Goal: Task Accomplishment & Management: Manage account settings

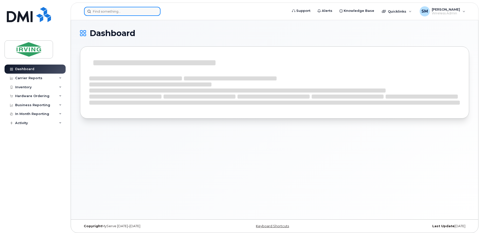
click at [99, 13] on input at bounding box center [122, 11] width 76 height 9
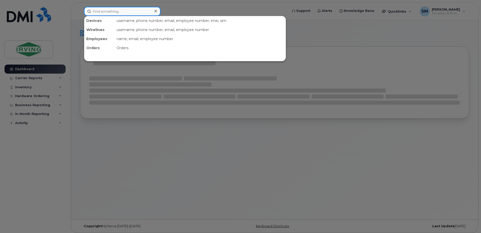
paste input "G7A820D790C3"
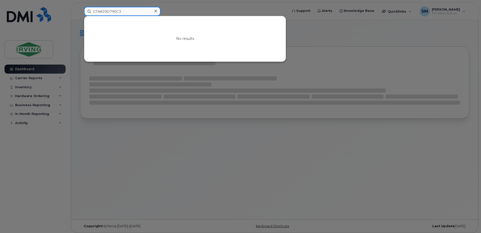
drag, startPoint x: 124, startPoint y: 13, endPoint x: 101, endPoint y: 12, distance: 23.0
click at [101, 12] on input "G7A820D790C3" at bounding box center [122, 11] width 76 height 9
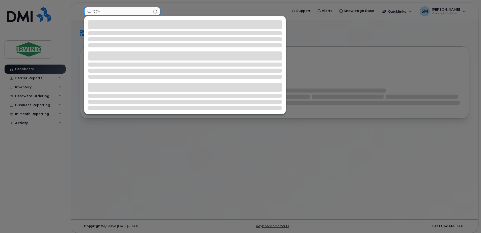
click at [99, 11] on input "G7A" at bounding box center [122, 11] width 76 height 9
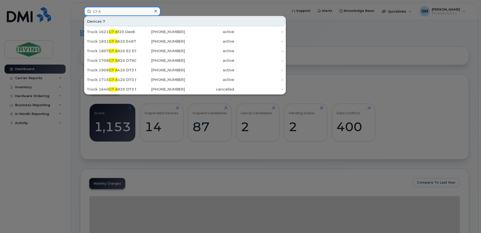
type input "G7 A"
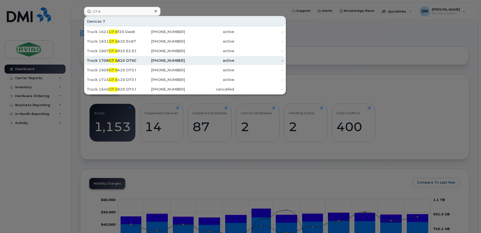
click at [123, 63] on div "Truck 1708 G7 A 820 D790 C3" at bounding box center [111, 60] width 49 height 9
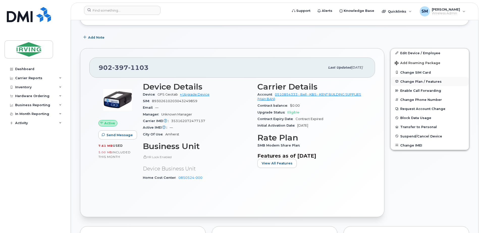
scroll to position [151, 0]
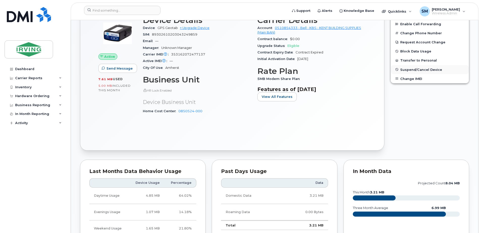
click at [412, 70] on span "Suspend/Cancel Device" at bounding box center [421, 70] width 42 height 4
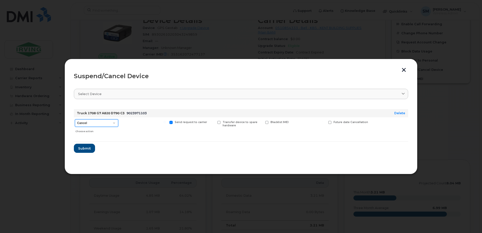
click at [115, 123] on select "Cancel Suspend - Extend Suspension Suspend - Reduced Rate Suspend - Full Rate S…" at bounding box center [96, 123] width 43 height 8
click at [75, 119] on select "Cancel Suspend - Extend Suspension Suspend - Reduced Rate Suspend - Full Rate S…" at bounding box center [96, 123] width 43 height 8
click at [89, 150] on span "Submit" at bounding box center [84, 148] width 13 height 5
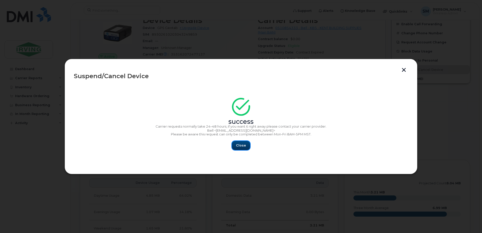
click at [241, 145] on span "Close" at bounding box center [241, 145] width 10 height 5
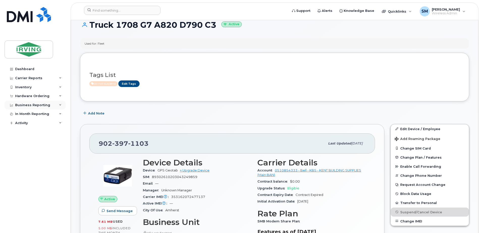
scroll to position [0, 0]
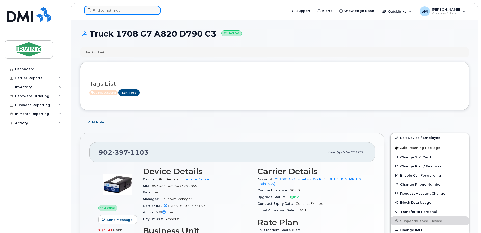
click at [119, 10] on input at bounding box center [122, 10] width 76 height 9
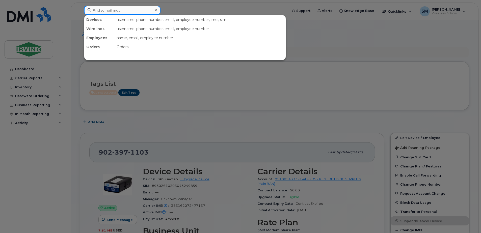
paste input "G7E820D78F82"
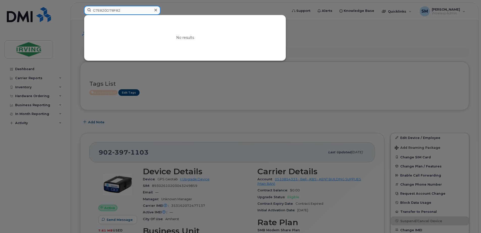
drag, startPoint x: 124, startPoint y: 12, endPoint x: 99, endPoint y: 11, distance: 25.0
click at [99, 11] on input "G7E820D78F82" at bounding box center [122, 10] width 76 height 9
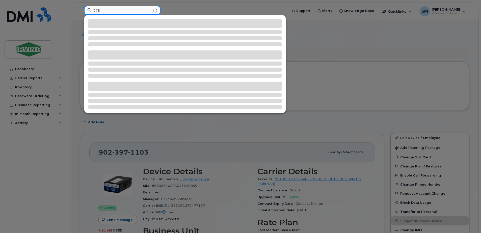
click at [96, 11] on input "G7E" at bounding box center [122, 10] width 76 height 9
click at [97, 11] on input "G7E" at bounding box center [122, 10] width 76 height 9
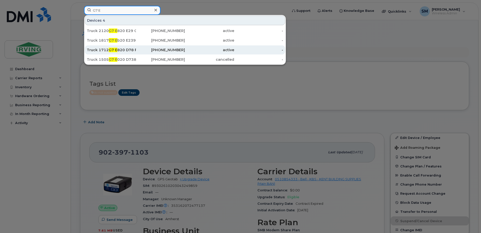
type input "G7 E"
click at [128, 50] on div "Truck 1712 G7 E 820 D78 F82" at bounding box center [111, 49] width 49 height 5
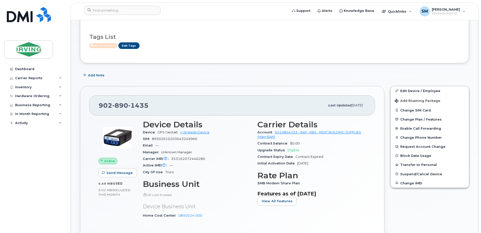
scroll to position [50, 0]
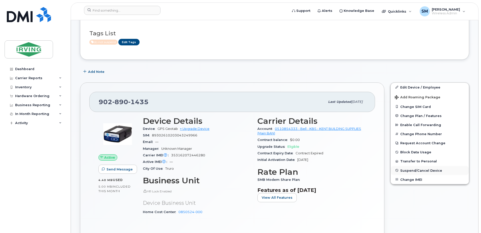
click at [417, 170] on span "Suspend/Cancel Device" at bounding box center [421, 171] width 42 height 4
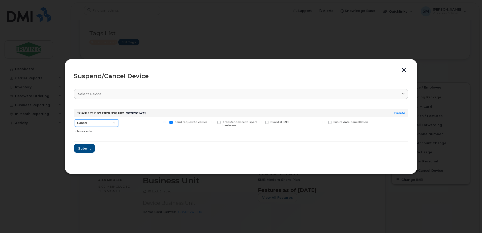
click at [97, 124] on select "Cancel Suspend - Extend Suspension Suspend - Reduced Rate Suspend - Full Rate S…" at bounding box center [96, 123] width 43 height 8
click at [75, 119] on select "Cancel Suspend - Extend Suspension Suspend - Reduced Rate Suspend - Full Rate S…" at bounding box center [96, 123] width 43 height 8
click at [86, 146] on span "Submit" at bounding box center [84, 148] width 13 height 5
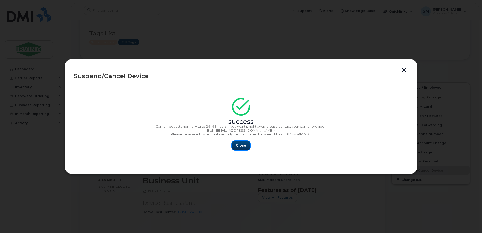
click at [242, 145] on span "Close" at bounding box center [241, 145] width 10 height 5
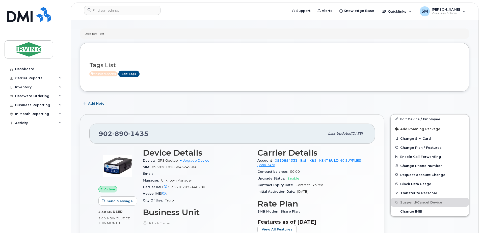
scroll to position [0, 0]
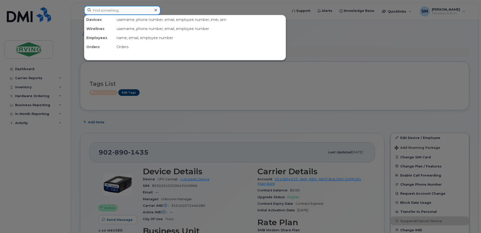
click at [131, 11] on input at bounding box center [122, 10] width 76 height 9
paste input "G7BC20E2DDA5"
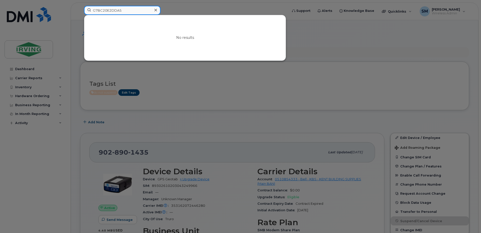
drag, startPoint x: 128, startPoint y: 12, endPoint x: 100, endPoint y: 13, distance: 28.5
click at [100, 13] on input "G7BC20E2DDA5" at bounding box center [122, 10] width 76 height 9
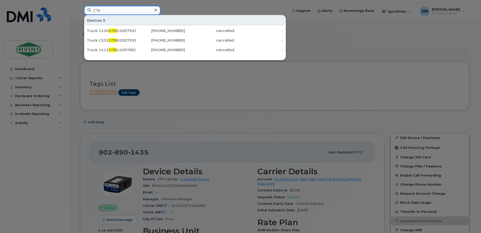
click at [97, 10] on input "G7B" at bounding box center [122, 10] width 76 height 9
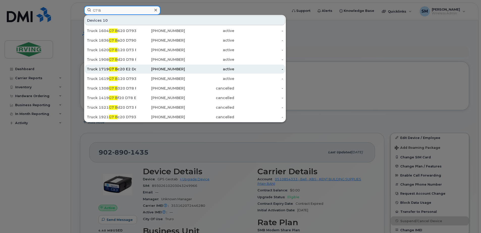
type input "G7 B"
click at [121, 71] on div "Truck 1719 G7 B c20 E2 Dda5" at bounding box center [111, 69] width 49 height 5
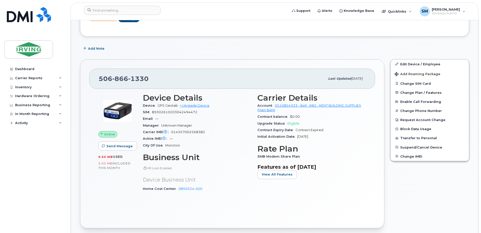
scroll to position [76, 0]
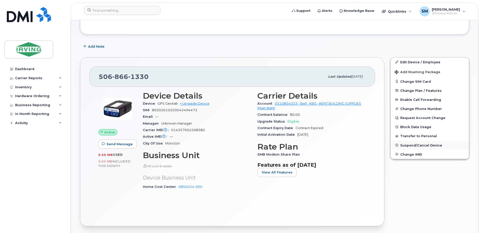
click at [415, 147] on span "Suspend/Cancel Device" at bounding box center [421, 145] width 42 height 4
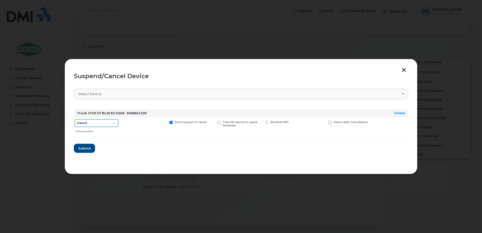
click at [112, 122] on select "Cancel Suspend - Extend Suspension Suspend - Reduced Rate Suspend - Full Rate S…" at bounding box center [96, 123] width 43 height 8
click at [75, 119] on select "Cancel Suspend - Extend Suspension Suspend - Reduced Rate Suspend - Full Rate S…" at bounding box center [96, 123] width 43 height 8
click at [86, 148] on span "Submit" at bounding box center [84, 148] width 13 height 5
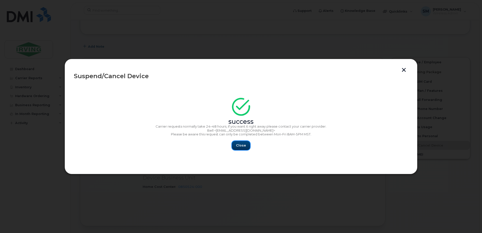
click at [244, 146] on span "Close" at bounding box center [241, 145] width 10 height 5
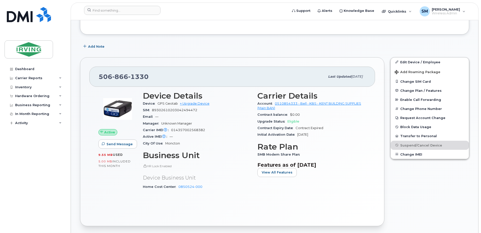
scroll to position [0, 0]
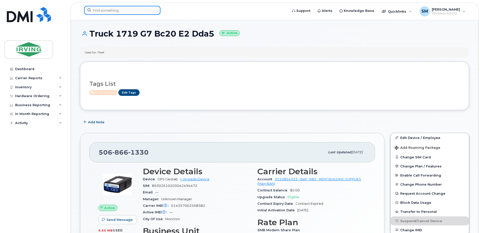
click at [110, 11] on input at bounding box center [122, 10] width 76 height 9
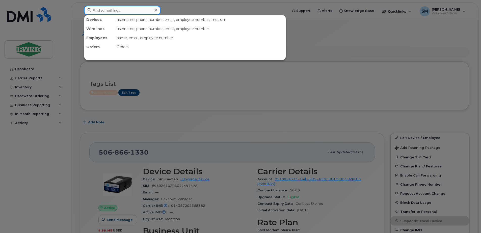
paste input "G77F20D78F15"
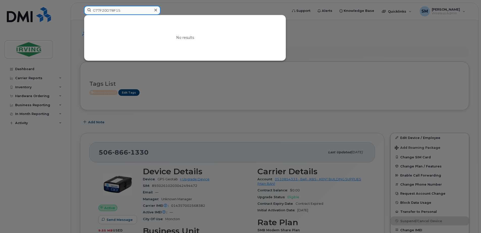
drag, startPoint x: 125, startPoint y: 10, endPoint x: 99, endPoint y: 13, distance: 26.4
click at [99, 13] on input "G77F20D78F15" at bounding box center [122, 10] width 76 height 9
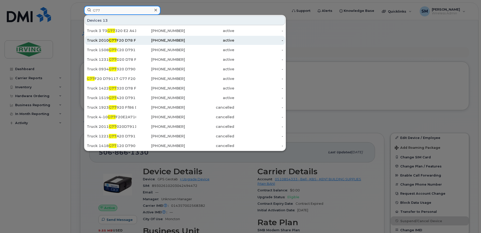
type input "G77"
click at [124, 41] on div "Truck 2010 G77 F20 D78 F15" at bounding box center [111, 40] width 49 height 5
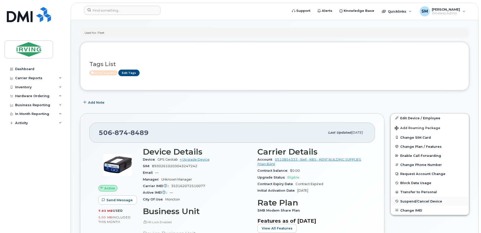
scroll to position [25, 0]
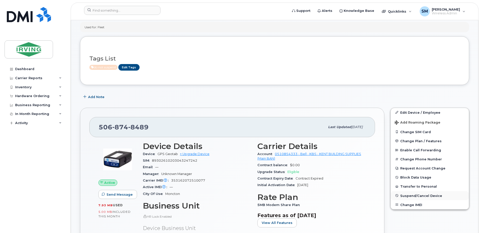
click at [420, 197] on span "Suspend/Cancel Device" at bounding box center [421, 196] width 42 height 4
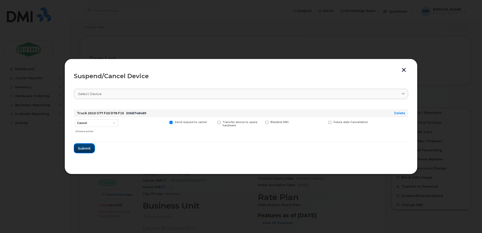
click at [90, 150] on button "Submit" at bounding box center [84, 148] width 21 height 9
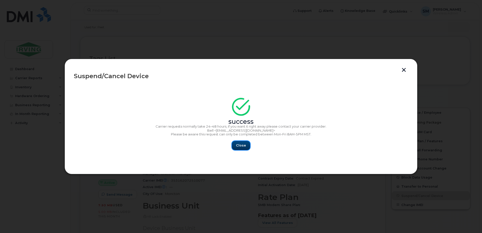
click at [243, 146] on span "Close" at bounding box center [241, 145] width 10 height 5
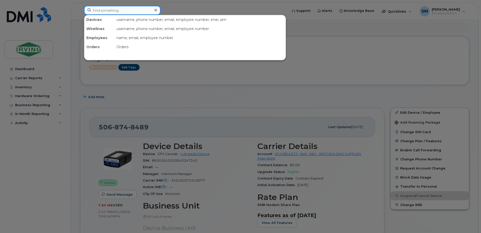
click at [117, 8] on input at bounding box center [122, 10] width 76 height 9
paste input "G78A20D793E4"
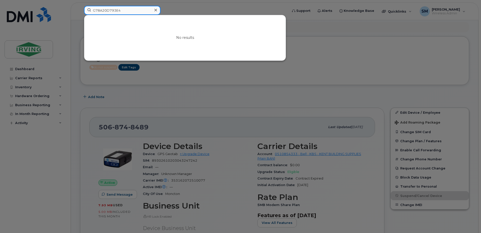
drag, startPoint x: 124, startPoint y: 12, endPoint x: 98, endPoint y: 14, distance: 25.8
click at [98, 14] on input "G78A20D793E4" at bounding box center [122, 10] width 76 height 9
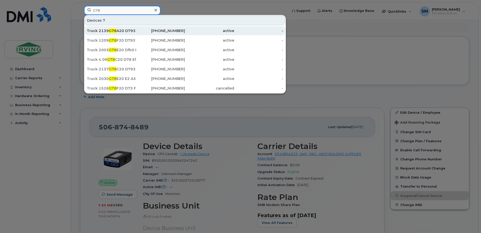
type input "G78"
click at [131, 31] on div "Truck 2139 G78 A20 D793 E4" at bounding box center [111, 30] width 49 height 5
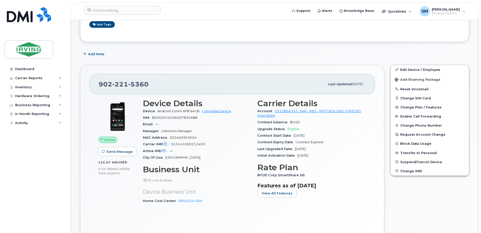
scroll to position [76, 0]
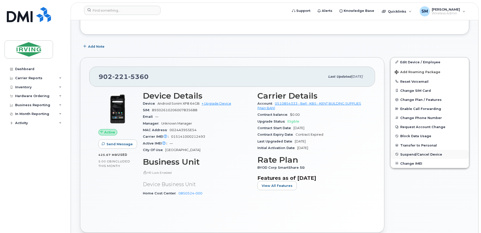
click at [428, 155] on span "Suspend/Cancel Device" at bounding box center [421, 154] width 42 height 4
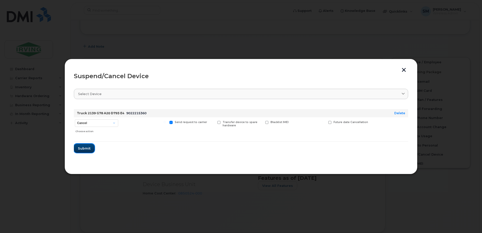
click at [86, 149] on span "Submit" at bounding box center [84, 148] width 13 height 5
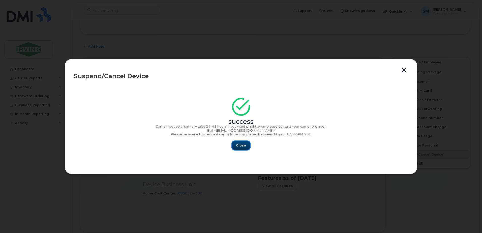
click at [240, 144] on span "Close" at bounding box center [241, 145] width 10 height 5
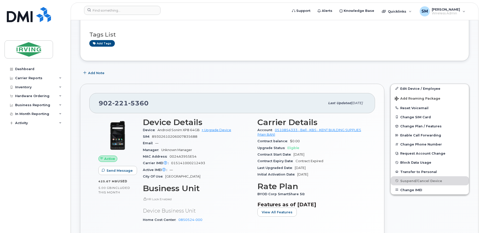
scroll to position [0, 0]
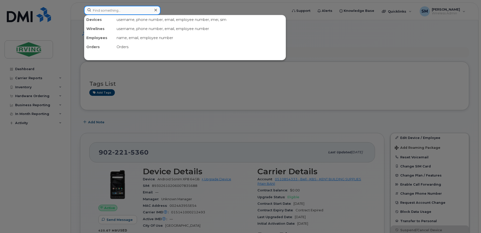
click at [127, 13] on input at bounding box center [122, 10] width 76 height 9
paste input "G76320D79008"
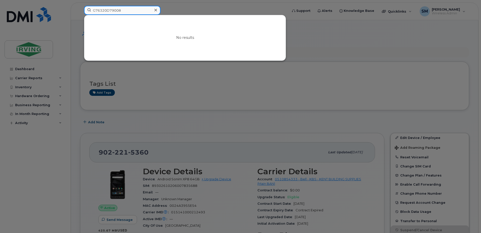
drag, startPoint x: 127, startPoint y: 11, endPoint x: 98, endPoint y: 11, distance: 29.0
click at [98, 11] on input "G76320D79008" at bounding box center [122, 10] width 76 height 9
click at [115, 9] on input "G7" at bounding box center [122, 10] width 76 height 9
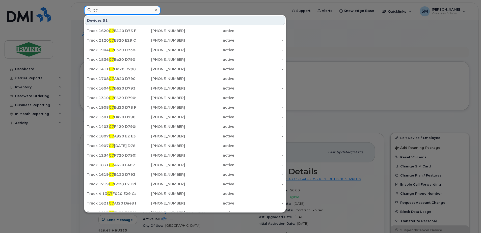
click at [108, 11] on input "G7" at bounding box center [122, 10] width 76 height 9
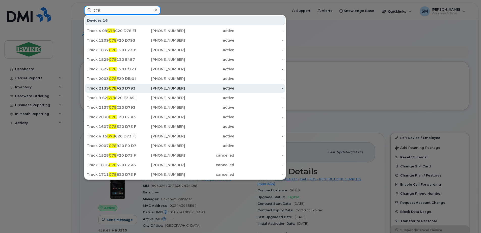
type input "G78"
click at [135, 89] on div "Truck 2139 G78 A20 D793 E4" at bounding box center [111, 88] width 49 height 5
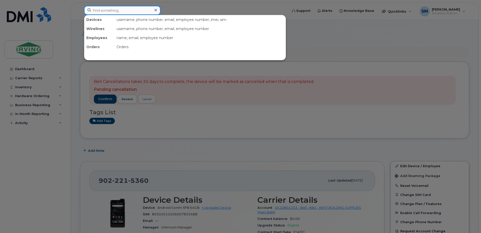
click at [139, 10] on input at bounding box center [122, 10] width 76 height 9
paste input "G76320D79008"
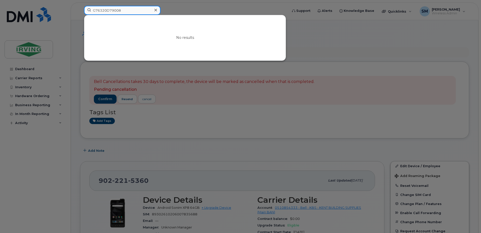
drag, startPoint x: 122, startPoint y: 11, endPoint x: 98, endPoint y: 13, distance: 24.1
click at [98, 13] on input "G76320D79008" at bounding box center [122, 10] width 76 height 9
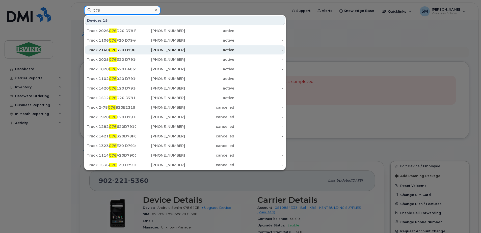
type input "G76"
click at [127, 50] on div "Truck 2140 G76 320 D79008" at bounding box center [111, 49] width 49 height 5
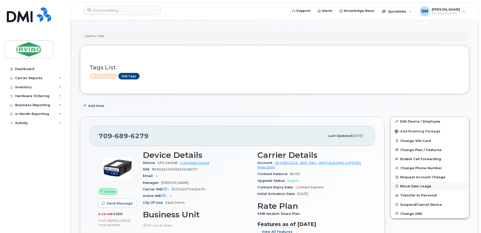
scroll to position [25, 0]
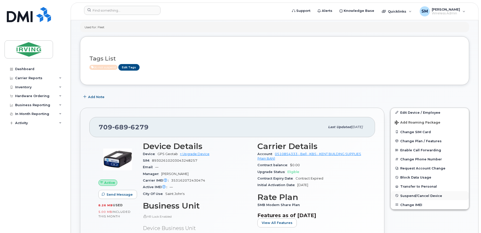
click at [427, 195] on span "Suspend/Cancel Device" at bounding box center [421, 196] width 42 height 4
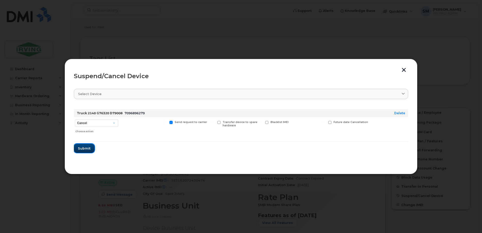
click at [90, 149] on span "Submit" at bounding box center [84, 148] width 13 height 5
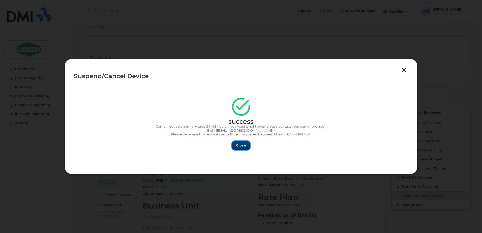
click at [241, 143] on span "Close" at bounding box center [241, 145] width 10 height 5
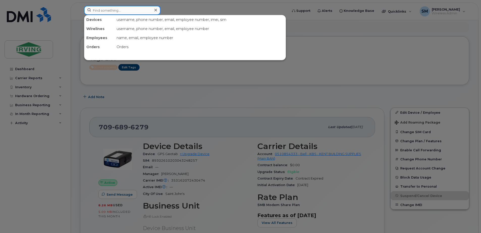
click at [113, 13] on input at bounding box center [122, 10] width 76 height 9
paste input "G75720D7903C"
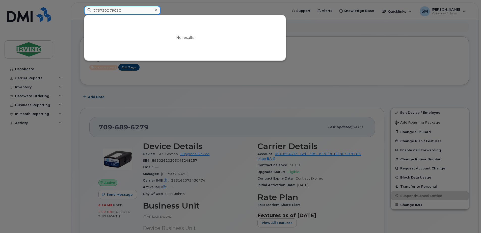
drag, startPoint x: 123, startPoint y: 10, endPoint x: 98, endPoint y: 9, distance: 25.8
click at [98, 9] on input "G75720D7903C" at bounding box center [122, 10] width 76 height 9
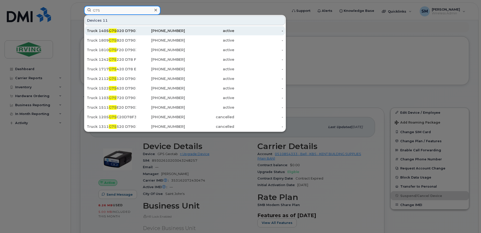
type input "G75"
click at [118, 31] on div "Truck 1405 G75 020 D7903 B" at bounding box center [111, 30] width 49 height 5
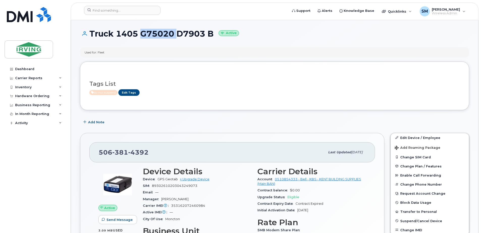
drag, startPoint x: 175, startPoint y: 34, endPoint x: 138, endPoint y: 32, distance: 36.9
click at [138, 32] on h1 "Truck 1405 G75020 D7903 B Active" at bounding box center [274, 33] width 389 height 9
copy h1 "G75020"
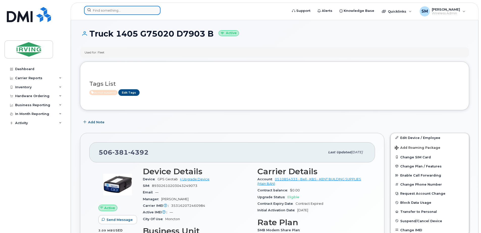
click at [120, 13] on input at bounding box center [122, 10] width 76 height 9
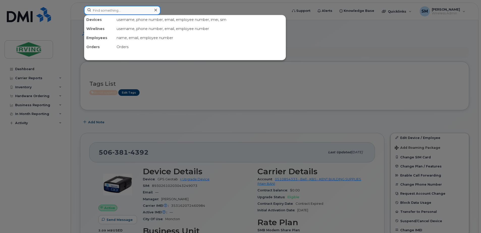
paste input "G75020"
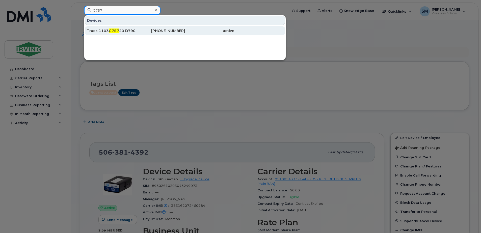
type input "G757"
click at [120, 32] on div "Truck 1103 G757 20 D7903 C" at bounding box center [111, 30] width 49 height 5
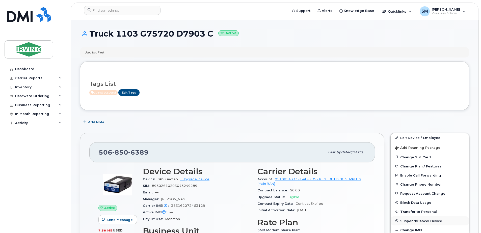
click at [438, 221] on span "Suspend/Cancel Device" at bounding box center [421, 221] width 42 height 4
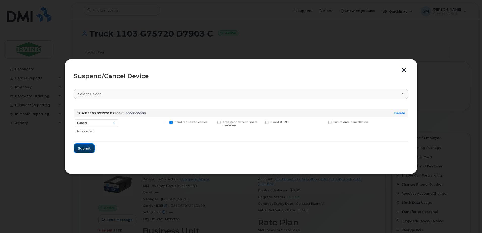
click at [91, 149] on button "Submit" at bounding box center [84, 148] width 21 height 9
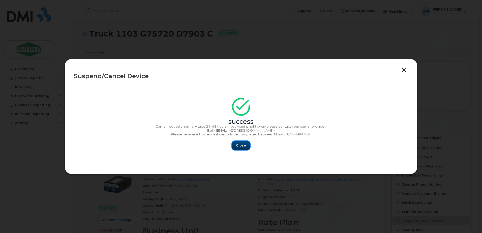
click at [242, 146] on span "Close" at bounding box center [241, 145] width 10 height 5
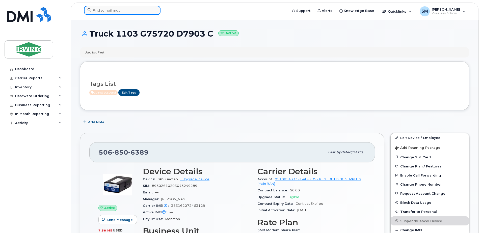
click at [115, 11] on input at bounding box center [122, 10] width 76 height 9
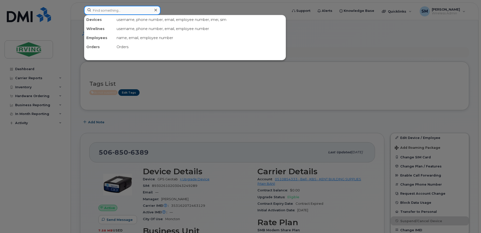
paste input "G7F320D73830"
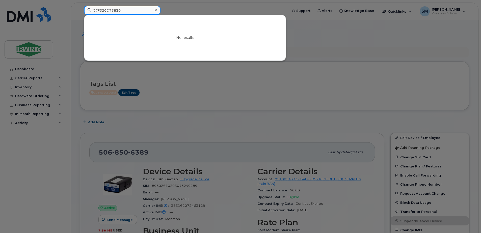
drag, startPoint x: 127, startPoint y: 13, endPoint x: 100, endPoint y: 12, distance: 27.0
click at [100, 12] on input "G7F320D73830" at bounding box center [122, 10] width 76 height 9
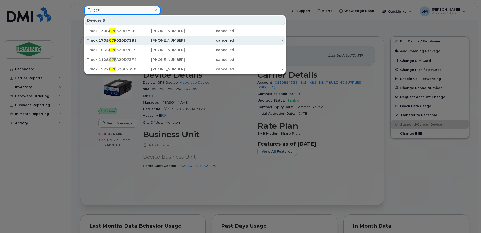
scroll to position [101, 0]
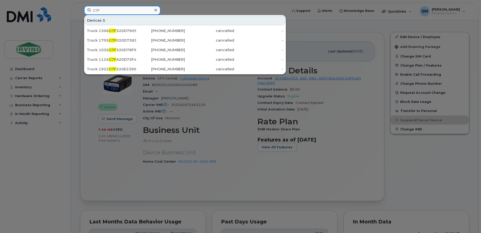
click at [106, 14] on input "G7F" at bounding box center [122, 10] width 76 height 9
type input "G"
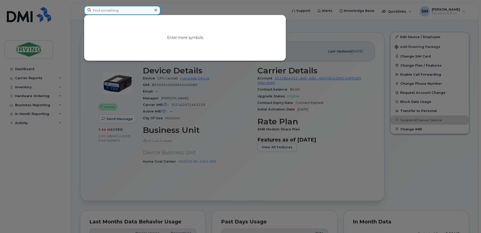
paste input "G7F320D73830"
drag, startPoint x: 123, startPoint y: 9, endPoint x: 110, endPoint y: 9, distance: 12.9
click at [110, 9] on input "G7F320D73830" at bounding box center [122, 10] width 76 height 9
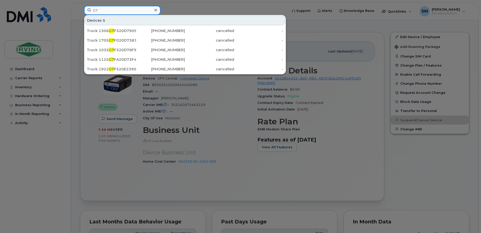
type input "G"
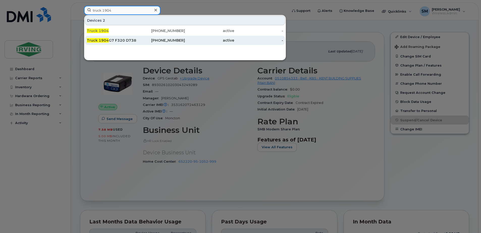
type input "truck 1904"
click at [131, 39] on div "Truck 1904 G7 F320 D73830" at bounding box center [111, 40] width 49 height 5
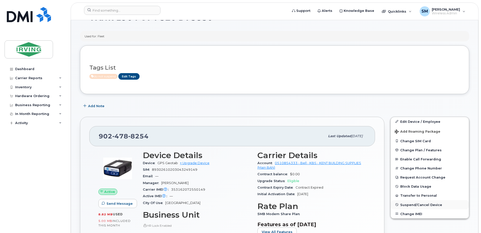
scroll to position [25, 0]
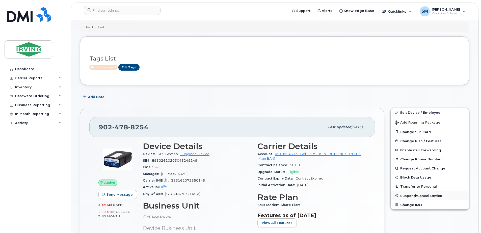
click at [420, 192] on button "Suspend/Cancel Device" at bounding box center [430, 195] width 78 height 9
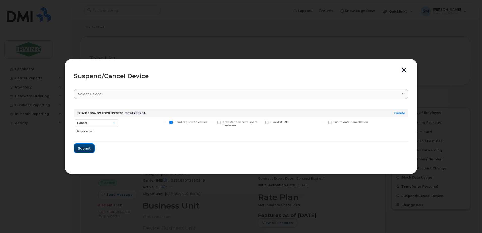
click at [87, 147] on span "Submit" at bounding box center [84, 148] width 13 height 5
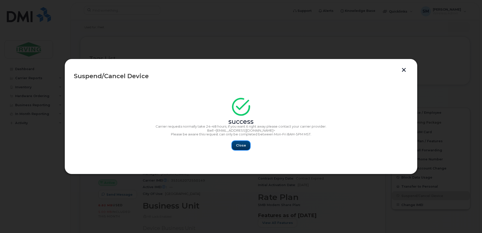
click at [240, 145] on span "Close" at bounding box center [241, 145] width 10 height 5
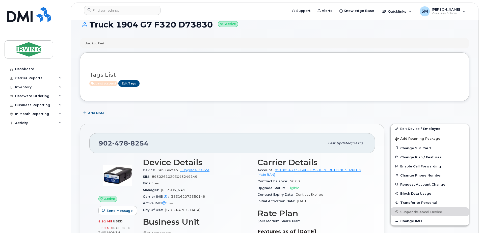
scroll to position [0, 0]
